Goal: Task Accomplishment & Management: Complete application form

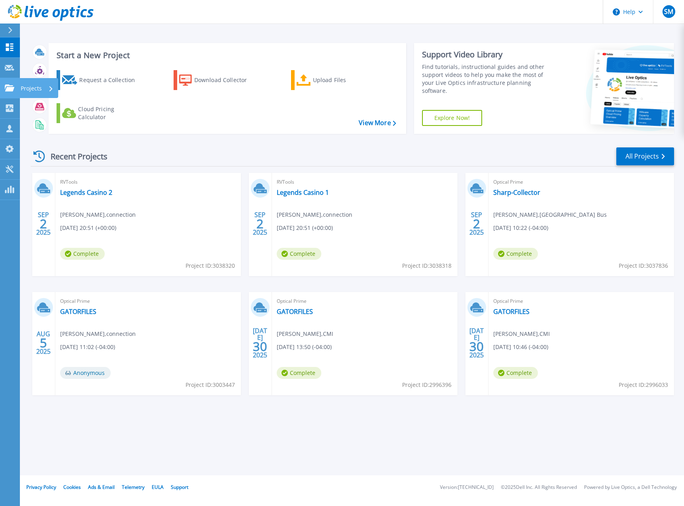
click at [9, 91] on icon at bounding box center [10, 87] width 10 height 7
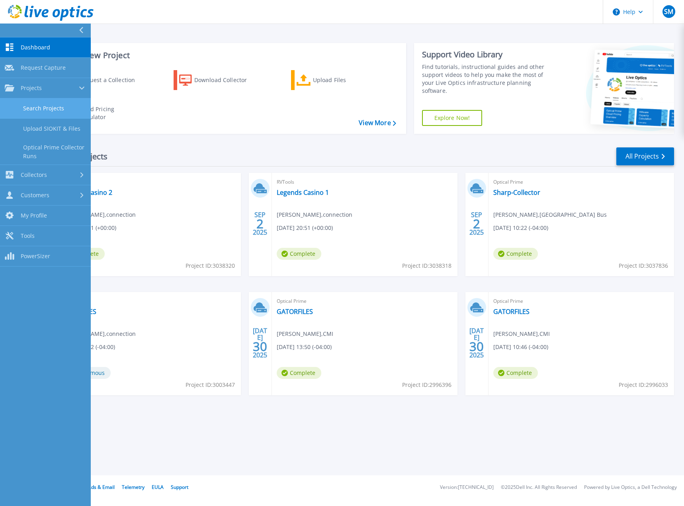
click at [32, 110] on link "Search Projects" at bounding box center [45, 108] width 91 height 20
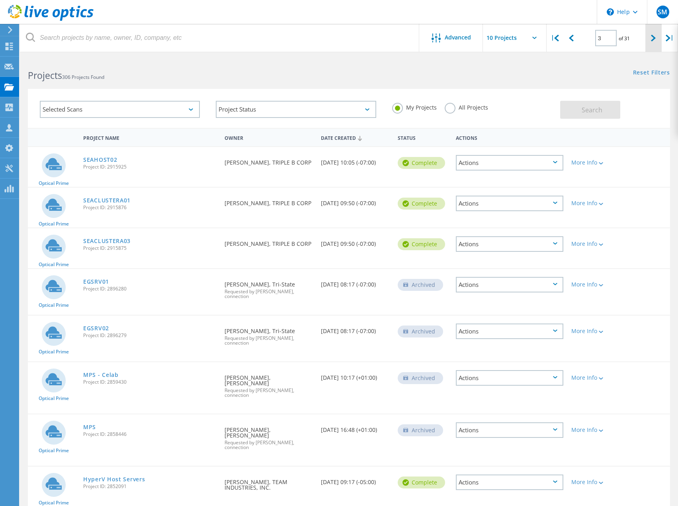
click at [659, 37] on div at bounding box center [653, 38] width 16 height 28
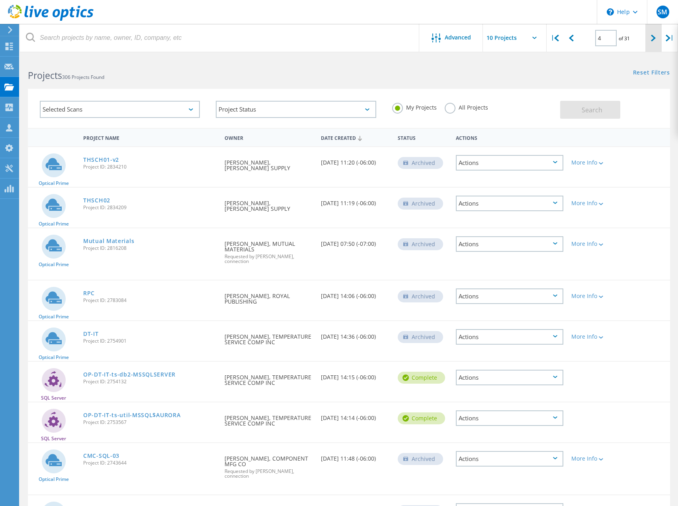
click at [651, 37] on icon at bounding box center [653, 38] width 5 height 7
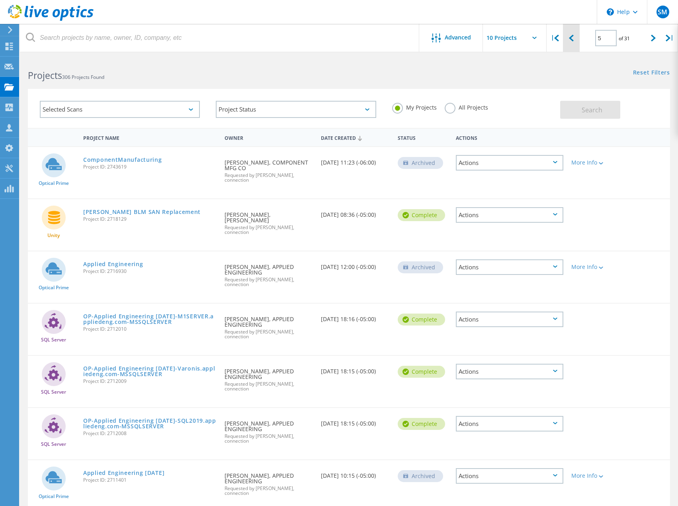
click at [573, 40] on icon at bounding box center [571, 38] width 5 height 7
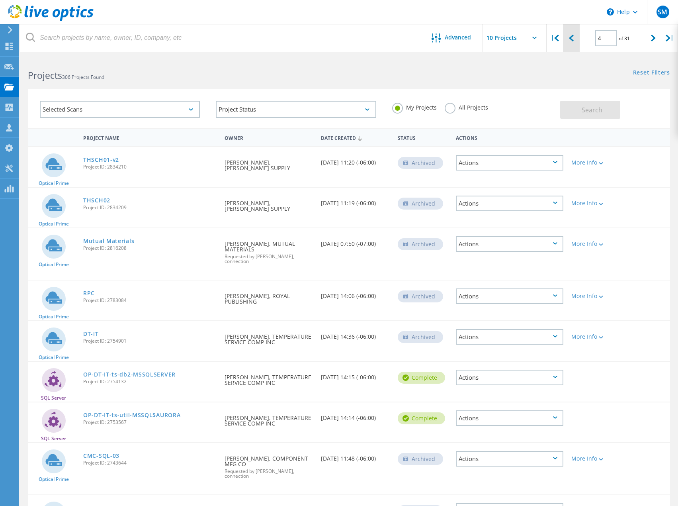
click at [573, 40] on icon at bounding box center [571, 38] width 5 height 7
type input "3"
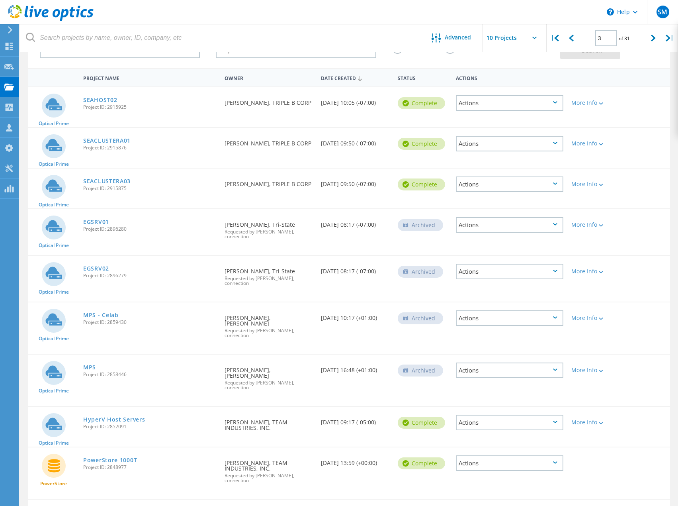
scroll to position [108, 0]
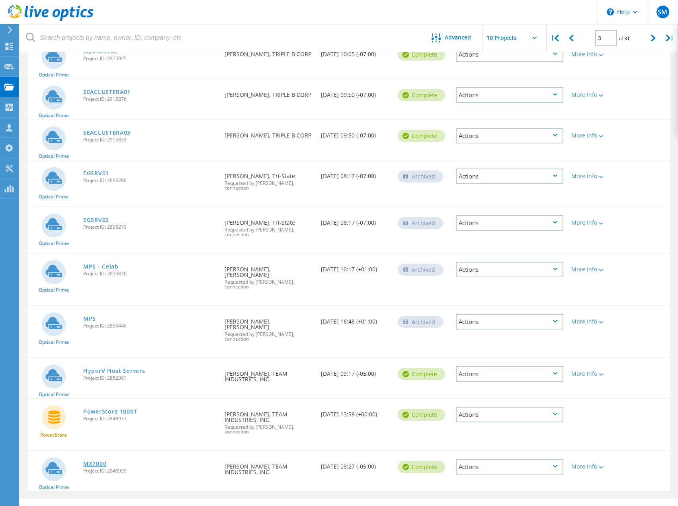
click at [92, 461] on link "MX7000" at bounding box center [94, 464] width 23 height 6
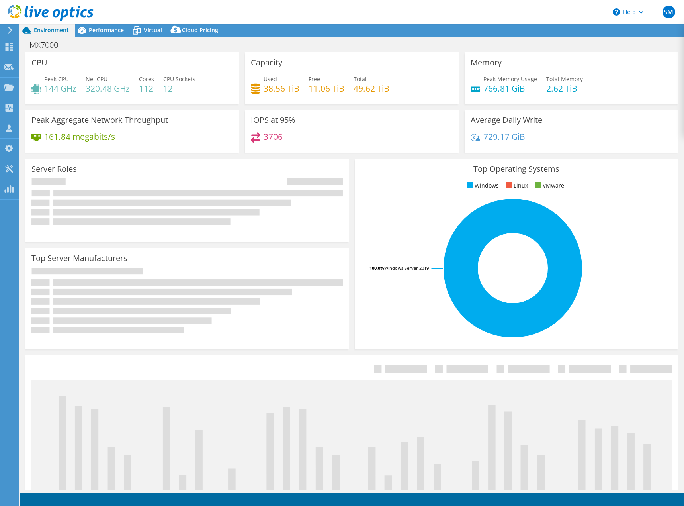
select select "USEast"
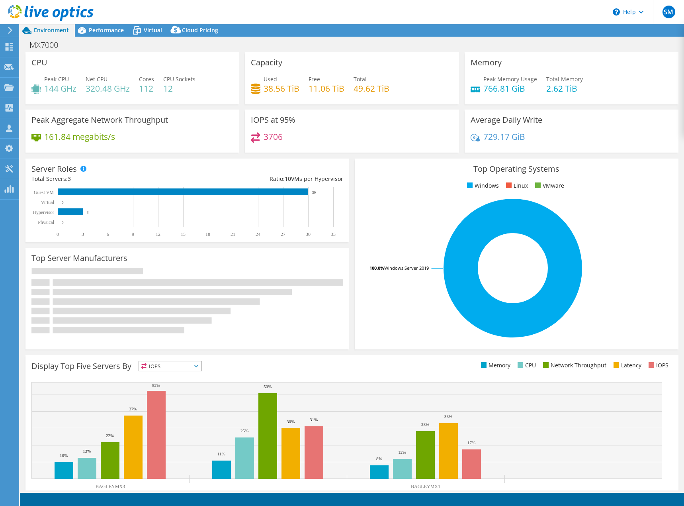
select select "USEast"
select select "USD"
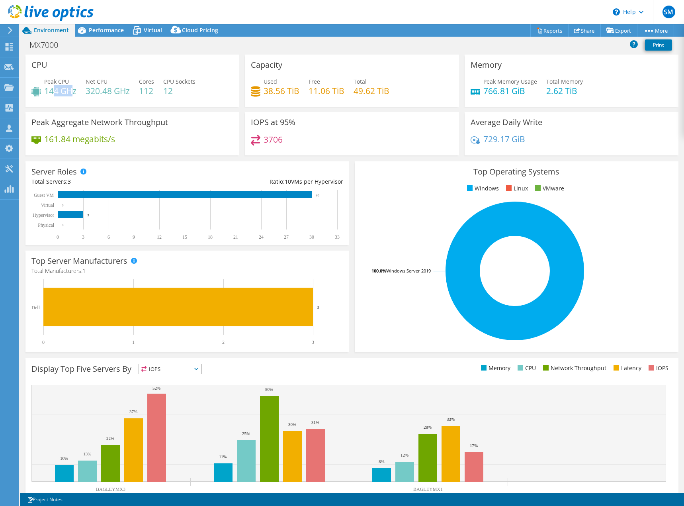
drag, startPoint x: 73, startPoint y: 90, endPoint x: 52, endPoint y: 93, distance: 21.6
click at [52, 93] on h4 "144 GHz" at bounding box center [60, 90] width 32 height 9
click at [71, 93] on h4 "144 GHz" at bounding box center [60, 90] width 32 height 9
drag, startPoint x: 77, startPoint y: 93, endPoint x: 45, endPoint y: 92, distance: 31.5
click at [45, 92] on h4 "144 GHz" at bounding box center [60, 90] width 32 height 9
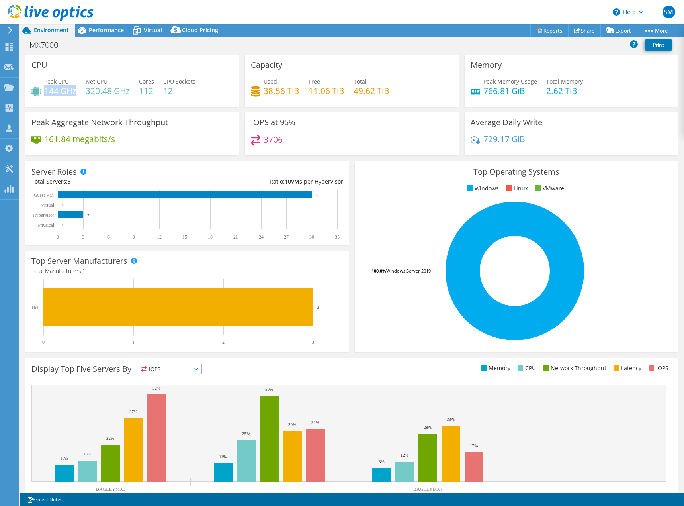
drag, startPoint x: 72, startPoint y: 94, endPoint x: 78, endPoint y: 94, distance: 5.6
click at [72, 94] on h4 "144 GHz" at bounding box center [60, 90] width 32 height 9
drag, startPoint x: 80, startPoint y: 87, endPoint x: 44, endPoint y: 88, distance: 35.9
click at [44, 88] on div "Peak CPU 144 GHz Net CPU 320.48 GHz Cores 112 CPU Sockets 12" at bounding box center [132, 90] width 202 height 26
drag, startPoint x: 137, startPoint y: 89, endPoint x: 163, endPoint y: 91, distance: 26.3
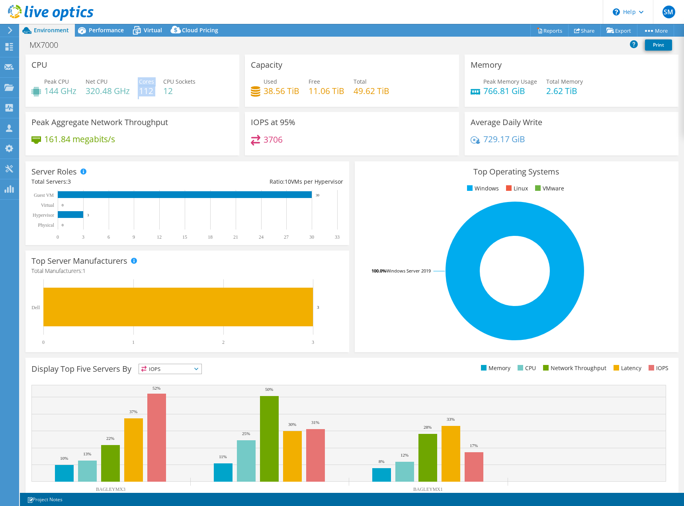
click at [161, 91] on div "Peak CPU 144 GHz Net CPU 320.48 GHz Cores 112 CPU Sockets 12" at bounding box center [132, 90] width 202 height 26
click at [143, 86] on h4 "112" at bounding box center [146, 90] width 15 height 9
click at [142, 90] on h4 "112" at bounding box center [146, 90] width 15 height 9
drag, startPoint x: 86, startPoint y: 93, endPoint x: 54, endPoint y: 92, distance: 32.3
click at [55, 92] on div "Peak CPU 144 GHz Net CPU 320.48 GHz Cores 112 CPU Sockets 12" at bounding box center [132, 90] width 202 height 26
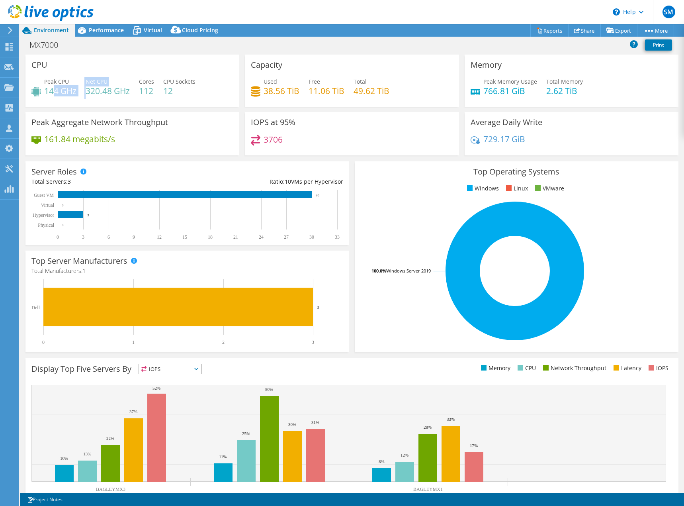
click at [53, 92] on h4 "144 GHz" at bounding box center [60, 90] width 32 height 9
drag, startPoint x: 45, startPoint y: 94, endPoint x: 64, endPoint y: 93, distance: 18.7
click at [61, 93] on h4 "144 GHz" at bounding box center [60, 90] width 32 height 9
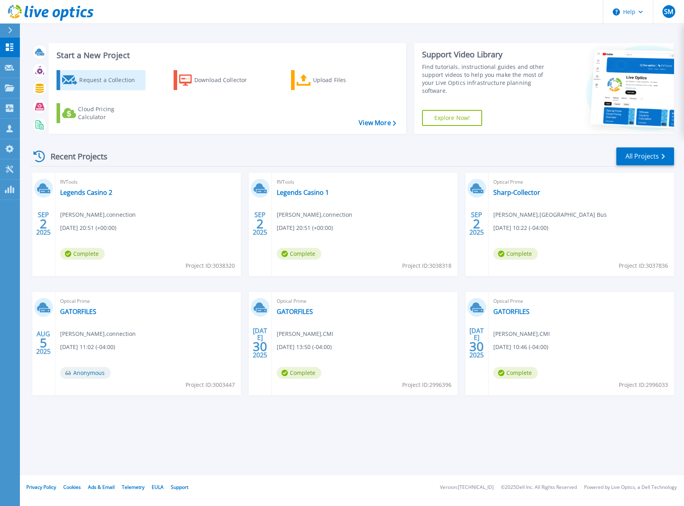
click at [90, 83] on div "Request a Collection" at bounding box center [111, 80] width 64 height 16
click at [74, 81] on icon at bounding box center [70, 80] width 16 height 10
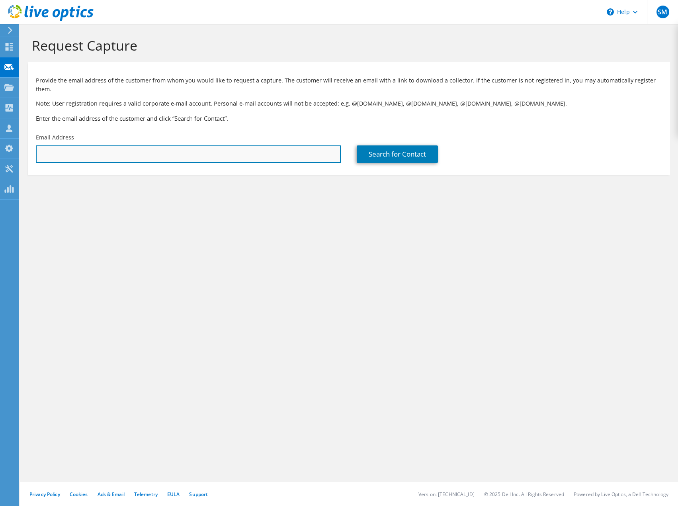
click at [211, 146] on input "text" at bounding box center [188, 154] width 305 height 18
paste input "[PERSON_NAME][EMAIL_ADDRESS][DOMAIN_NAME]"
type input "chrisa@lesterelectrical.com"
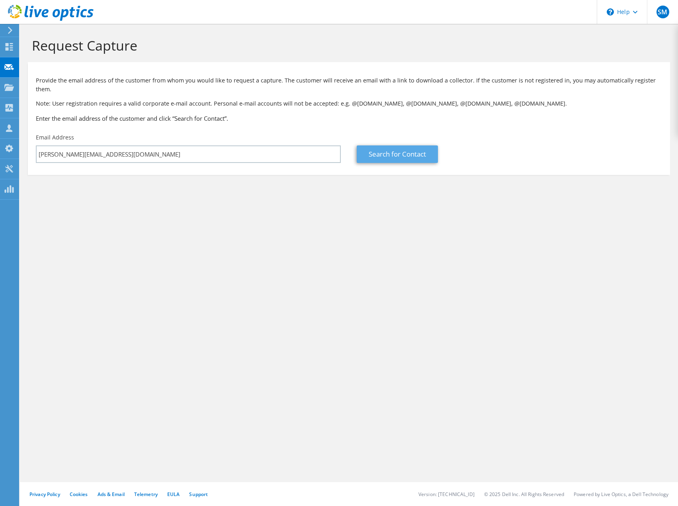
drag, startPoint x: 384, startPoint y: 135, endPoint x: 385, endPoint y: 143, distance: 8.0
click at [385, 136] on div "Search for Contact" at bounding box center [509, 147] width 321 height 37
click at [385, 145] on link "Search for Contact" at bounding box center [397, 154] width 81 height 18
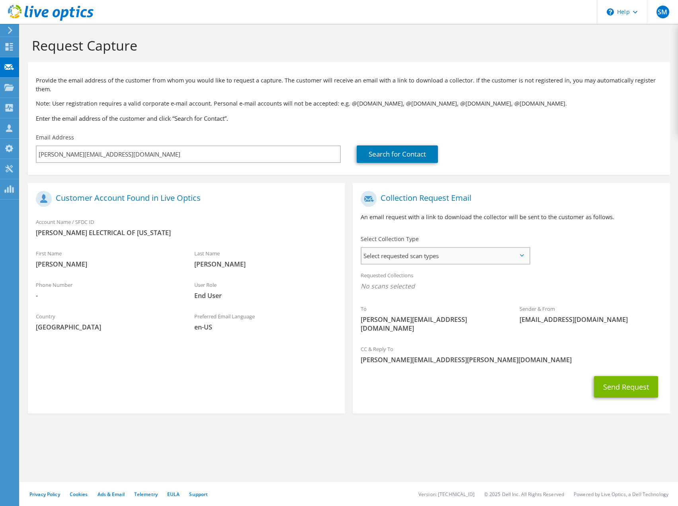
click at [479, 248] on span "Select requested scan types" at bounding box center [445, 256] width 167 height 16
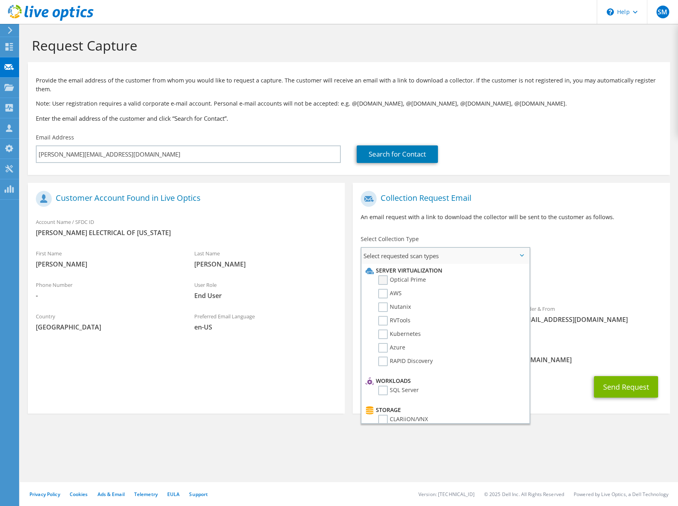
click at [383, 275] on label "Optical Prime" at bounding box center [402, 280] width 48 height 10
click at [0, 0] on input "Optical Prime" at bounding box center [0, 0] width 0 height 0
click at [577, 233] on div "To chrisa@lesterelectrical.com Sender & From liveoptics@liveoptics.com" at bounding box center [511, 265] width 317 height 156
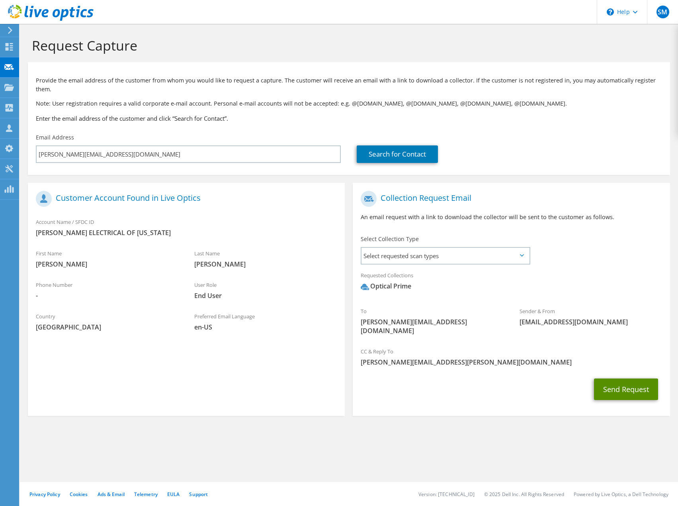
click at [606, 378] on button "Send Request" at bounding box center [626, 388] width 64 height 21
